Goal: Task Accomplishment & Management: Manage account settings

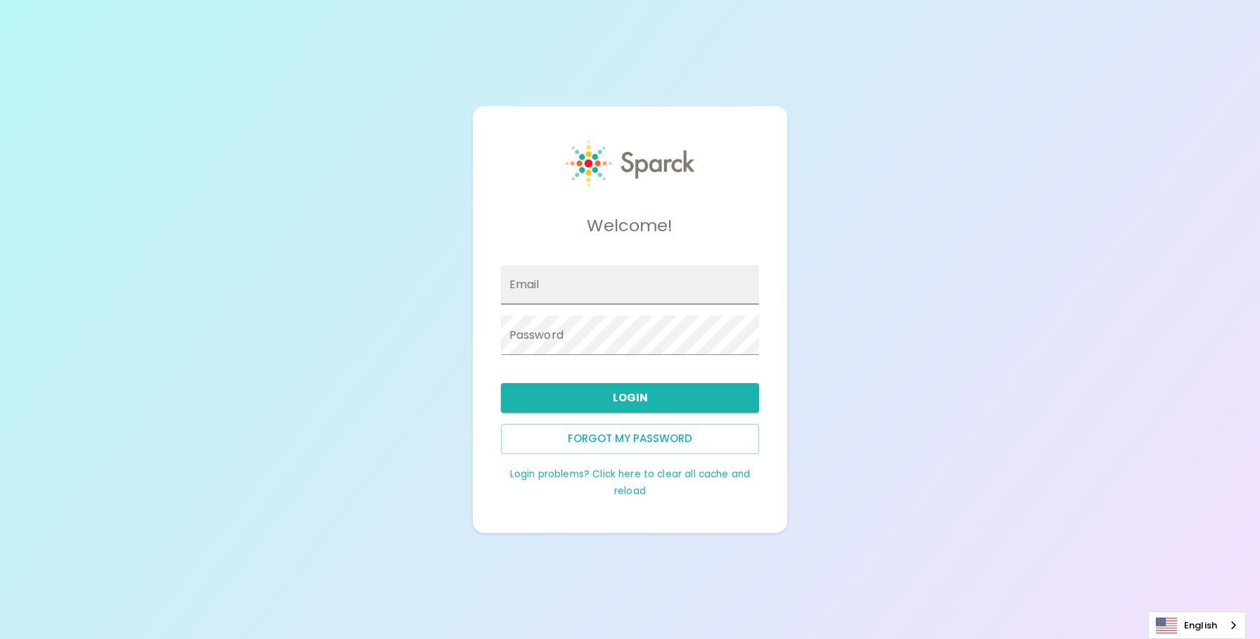
click at [602, 287] on input "Email" at bounding box center [630, 284] width 259 height 39
type input "majaimes@sfbaycoffee.com"
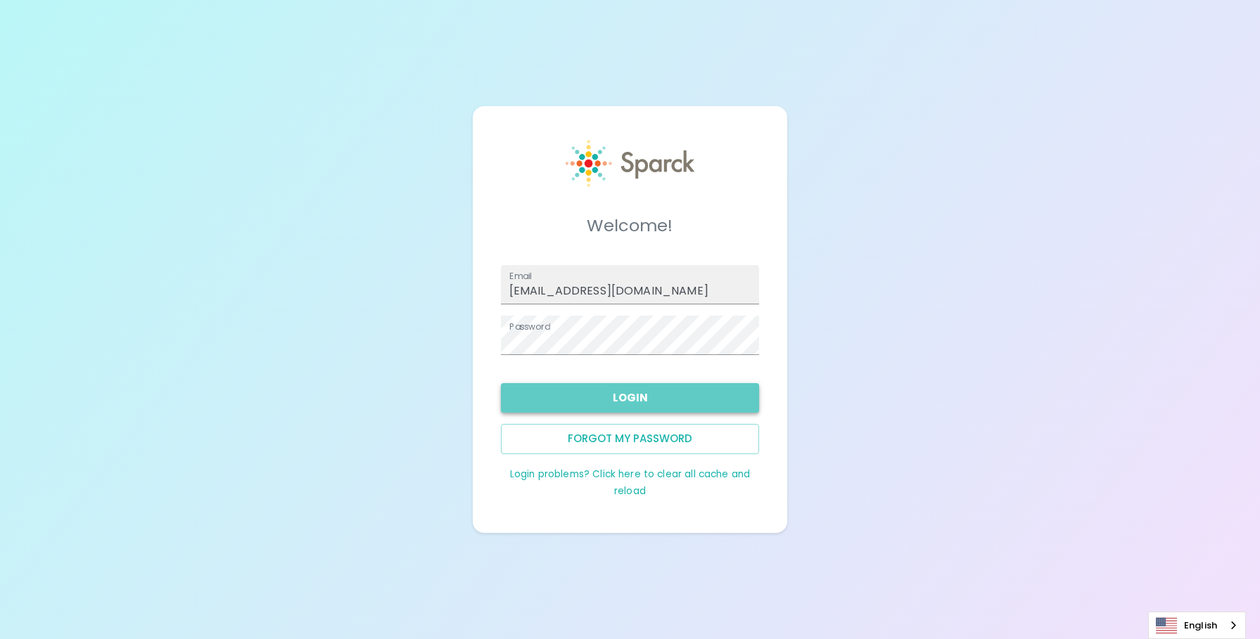
click at [627, 403] on button "Login" at bounding box center [630, 398] width 259 height 30
click at [649, 476] on link "Login problems? Click here to clear all cache and reload" at bounding box center [630, 483] width 240 height 30
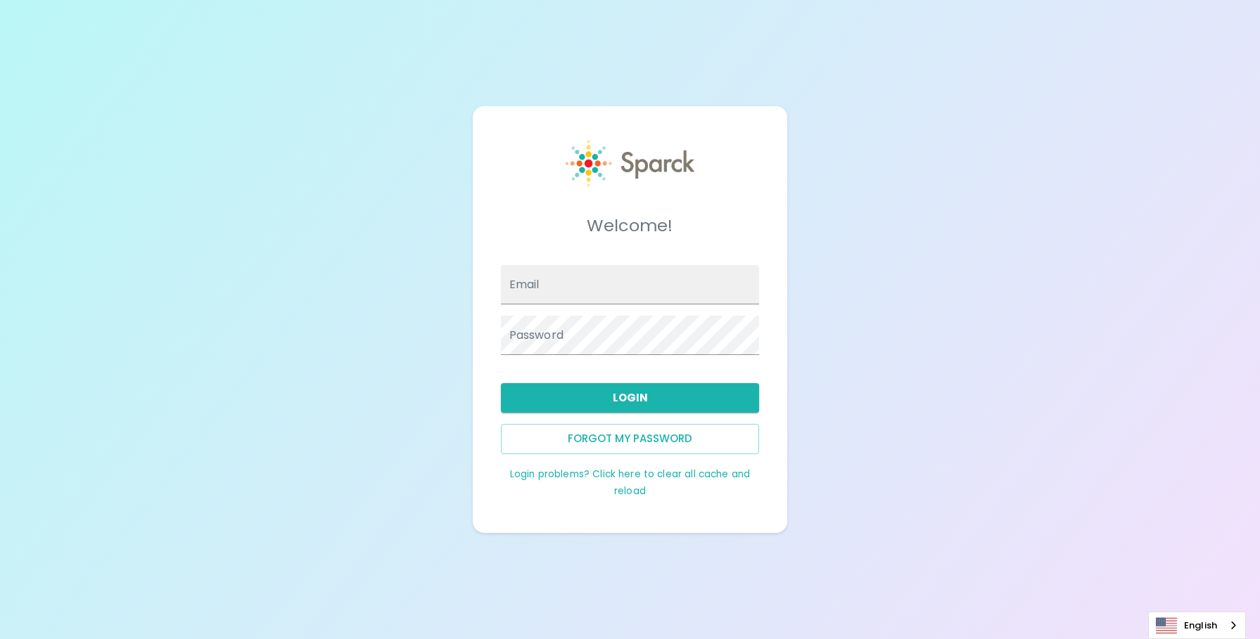
click at [637, 489] on link "Login problems? Click here to clear all cache and reload" at bounding box center [630, 483] width 240 height 30
